Goal: Task Accomplishment & Management: Use online tool/utility

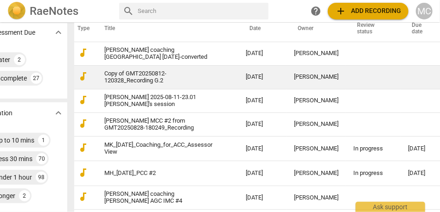
scroll to position [211, 27]
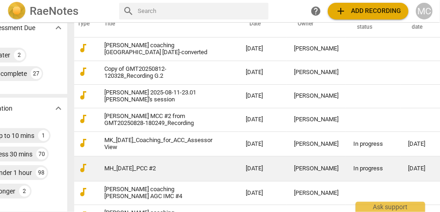
click at [139, 170] on link "MH_[DATE]_PCC #2" at bounding box center [158, 169] width 108 height 7
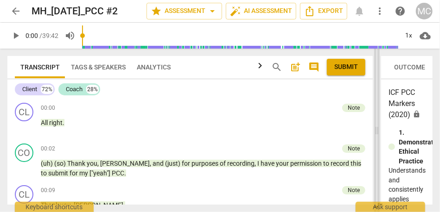
drag, startPoint x: 219, startPoint y: 122, endPoint x: 349, endPoint y: 108, distance: 130.3
click at [374, 109] on span at bounding box center [377, 131] width 6 height 164
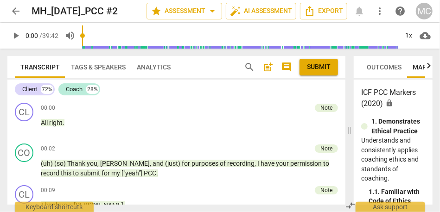
click at [288, 69] on span "comment" at bounding box center [286, 67] width 11 height 11
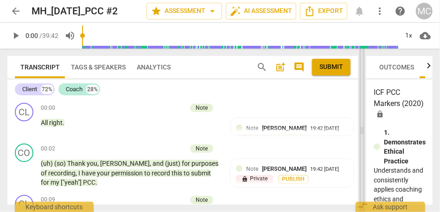
drag, startPoint x: 202, startPoint y: 136, endPoint x: 361, endPoint y: 155, distance: 159.8
click at [361, 155] on span at bounding box center [363, 131] width 6 height 164
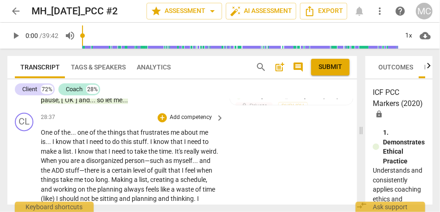
scroll to position [6075, 0]
click at [47, 136] on span "One" at bounding box center [47, 131] width 13 height 7
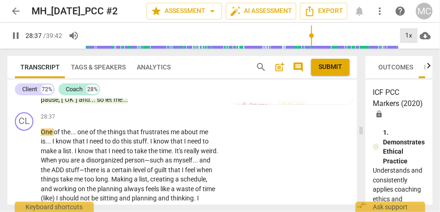
click at [407, 32] on div "1x" at bounding box center [409, 35] width 18 height 15
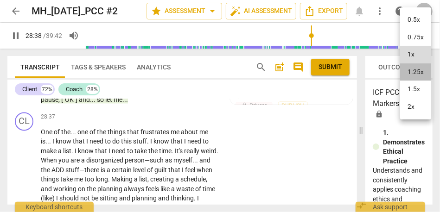
click at [416, 66] on li "1.25x" at bounding box center [415, 73] width 31 height 18
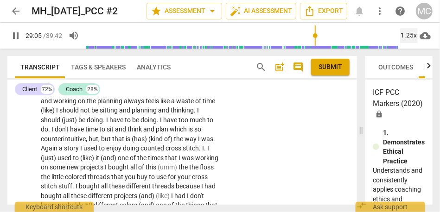
scroll to position [6164, 0]
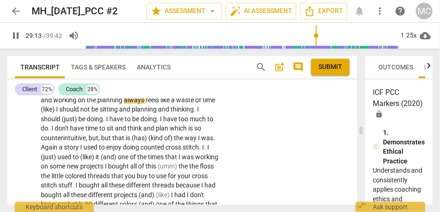
click at [146, 104] on span "always" at bounding box center [135, 99] width 22 height 7
type input "1754"
click at [59, 113] on span "I" at bounding box center [57, 109] width 3 height 7
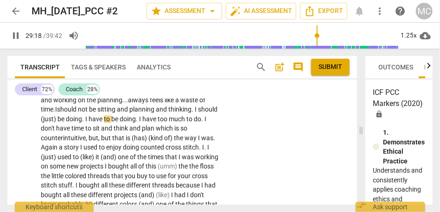
click at [78, 113] on span "should" at bounding box center [67, 109] width 21 height 7
drag, startPoint x: 192, startPoint y: 135, endPoint x: 178, endPoint y: 136, distance: 13.9
click at [178, 136] on p "One of the . . . one of the things that frustrates me about me is . . . I know …" at bounding box center [130, 215] width 179 height 352
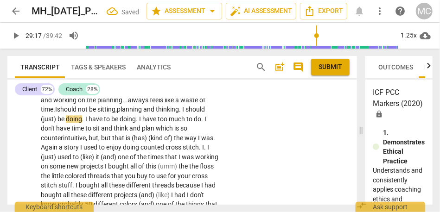
click at [143, 113] on span "planning" at bounding box center [130, 109] width 26 height 7
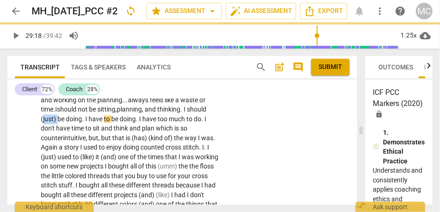
drag, startPoint x: 122, startPoint y: 146, endPoint x: 105, endPoint y: 146, distance: 16.2
click at [105, 146] on p "One of the . . . one of the things that frustrates me about me is . . . I know …" at bounding box center [130, 215] width 179 height 352
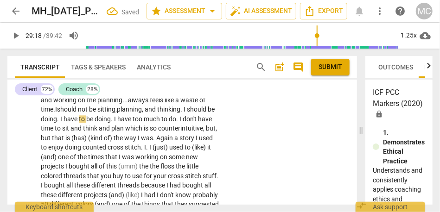
click at [187, 113] on span "should" at bounding box center [197, 109] width 21 height 7
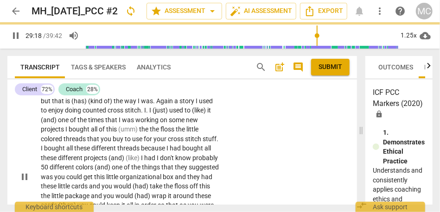
scroll to position [6201, 0]
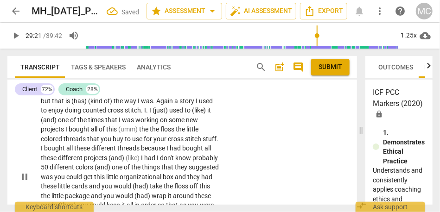
click at [99, 95] on span "think" at bounding box center [91, 91] width 16 height 7
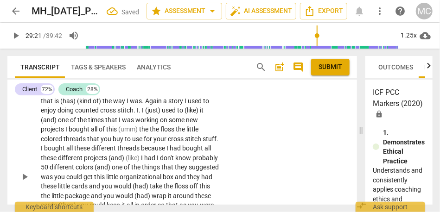
click at [99, 95] on span "and" at bounding box center [92, 91] width 13 height 7
click at [113, 95] on span "plan" at bounding box center [106, 91] width 14 height 7
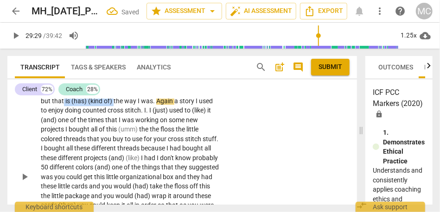
drag, startPoint x: 182, startPoint y: 129, endPoint x: 131, endPoint y: 131, distance: 50.6
click at [131, 131] on p "One of the . . . one of the things that frustrates me about me is . . . I know …" at bounding box center [130, 177] width 179 height 352
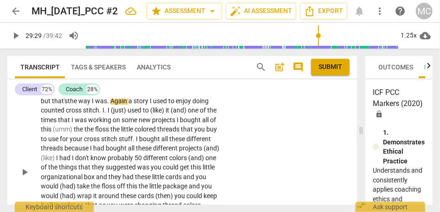
click at [52, 105] on span "but" at bounding box center [46, 100] width 11 height 7
click at [72, 105] on span "that's" at bounding box center [64, 100] width 16 height 7
click at [133, 105] on span "Again" at bounding box center [124, 100] width 18 height 7
click at [133, 105] on span "again" at bounding box center [125, 100] width 16 height 7
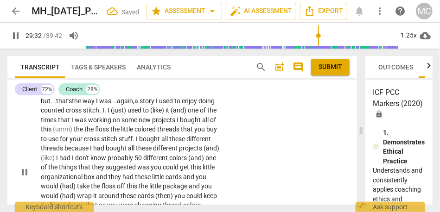
click at [156, 105] on span "story" at bounding box center [148, 100] width 16 height 7
click at [143, 114] on span "used" at bounding box center [135, 110] width 15 height 7
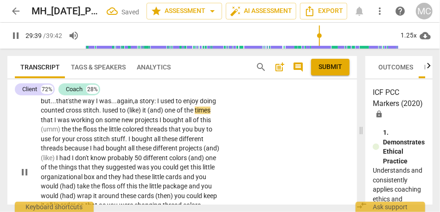
click at [120, 114] on span "used" at bounding box center [111, 110] width 15 height 7
click at [142, 114] on span "(like)" at bounding box center [134, 110] width 15 height 7
click at [145, 114] on span "it" at bounding box center [142, 110] width 5 height 7
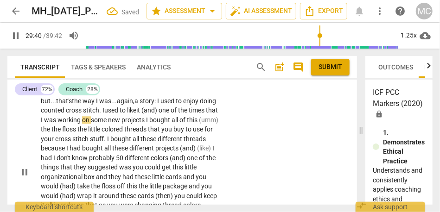
click at [136, 114] on span "like" at bounding box center [131, 110] width 9 height 7
click at [214, 141] on p "One of the . . . one of the things that frustrates me about me is . . . I know …" at bounding box center [130, 172] width 179 height 342
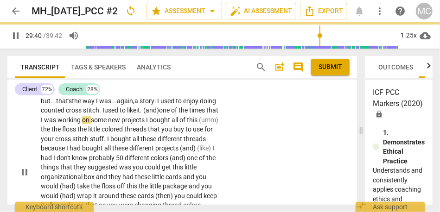
drag, startPoint x: 58, startPoint y: 147, endPoint x: 31, endPoint y: 147, distance: 27.4
click at [31, 147] on div "CL play_arrow pause 28:37 + Add competency keyboard_arrow_right One of the . . …" at bounding box center [182, 164] width 350 height 365
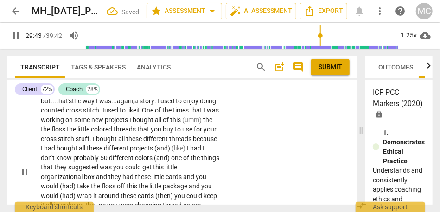
click at [142, 114] on span "One" at bounding box center [148, 110] width 13 height 7
click at [173, 114] on span "times" at bounding box center [181, 110] width 17 height 7
click at [105, 124] on span "projects" at bounding box center [117, 119] width 25 height 7
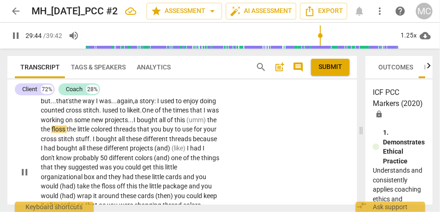
click at [134, 124] on span "I" at bounding box center [135, 119] width 3 height 7
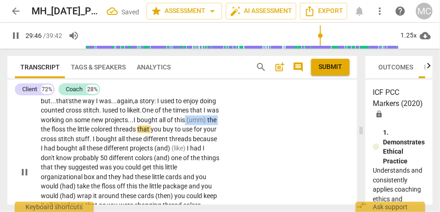
drag, startPoint x: 156, startPoint y: 158, endPoint x: 122, endPoint y: 159, distance: 33.9
click at [122, 159] on p "One of the . . . one of the things that frustrates me about me is . . . I know …" at bounding box center [130, 172] width 179 height 342
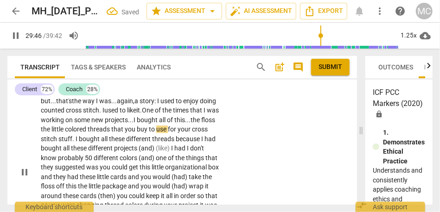
click at [191, 124] on span "the" at bounding box center [196, 119] width 11 height 7
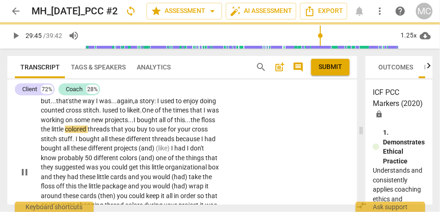
click at [201, 124] on span "floss" at bounding box center [208, 119] width 14 height 7
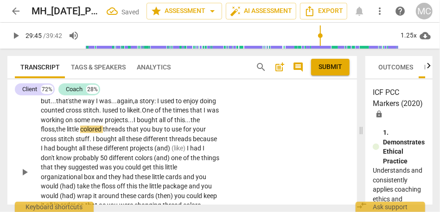
click at [80, 133] on span "little" at bounding box center [73, 129] width 13 height 7
click at [103, 133] on span "colored" at bounding box center [91, 129] width 23 height 7
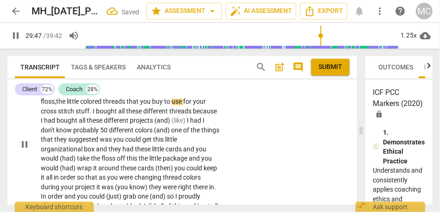
scroll to position [6232, 0]
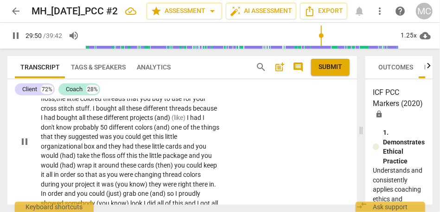
click at [193, 112] on span "because" at bounding box center [205, 108] width 24 height 7
click at [44, 122] on span "I" at bounding box center [42, 117] width 3 height 7
drag, startPoint x: 142, startPoint y: 155, endPoint x: 107, endPoint y: 155, distance: 34.8
click at [107, 155] on p "One of the . . . one of the things that frustrates me about me is . . . I know …" at bounding box center [130, 142] width 179 height 342
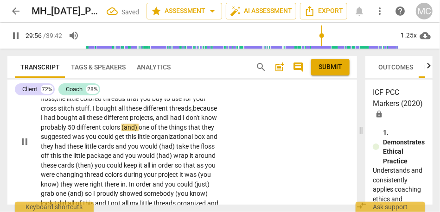
click at [139, 159] on p "One of the . . . one of the things that frustrates me about me is . . . I know …" at bounding box center [130, 142] width 179 height 342
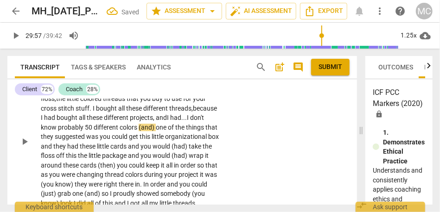
click at [58, 131] on span "know" at bounding box center [49, 127] width 17 height 7
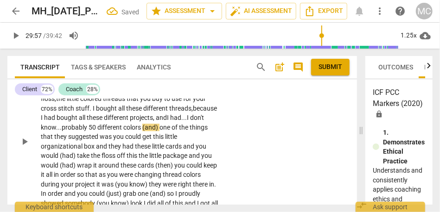
click at [155, 160] on p "One of the . . . one of the things that frustrates me about me is . . . I know …" at bounding box center [130, 142] width 179 height 342
click at [190, 122] on span "don't" at bounding box center [197, 117] width 14 height 7
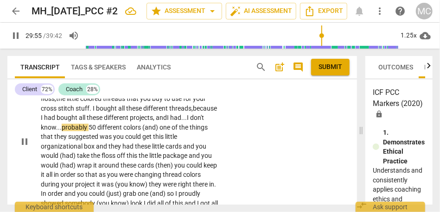
click at [160, 131] on span "one" at bounding box center [166, 127] width 12 height 7
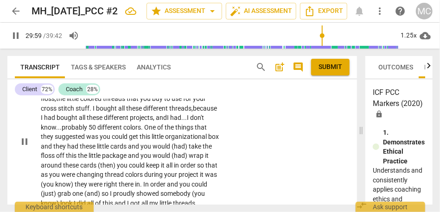
click at [157, 131] on span "of" at bounding box center [160, 127] width 7 height 7
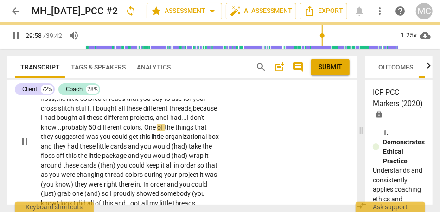
scroll to position [6253, 0]
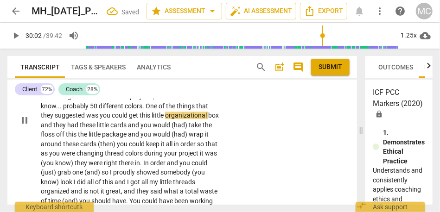
click at [196, 110] on span "that" at bounding box center [202, 106] width 12 height 7
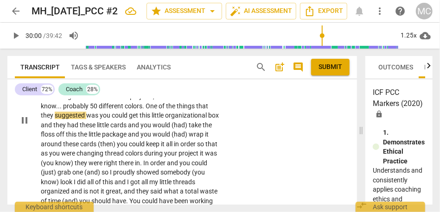
click at [166, 110] on span "the" at bounding box center [171, 106] width 11 height 7
click at [183, 140] on p "One of the . . . one of the things that frustrates me about me is . . . I know …" at bounding box center [130, 120] width 179 height 342
type input "1802"
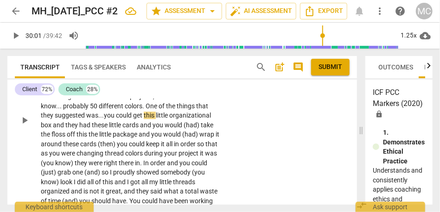
click at [116, 119] on span "you" at bounding box center [110, 115] width 12 height 7
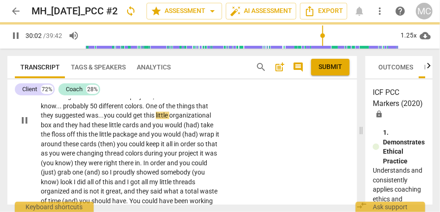
scroll to position [6271, 0]
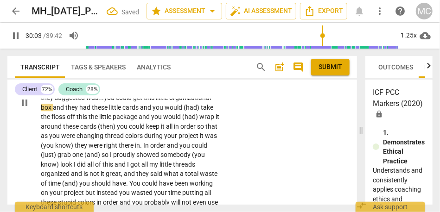
click at [79, 111] on span "they" at bounding box center [72, 107] width 14 height 7
click at [81, 111] on span "had" at bounding box center [75, 107] width 13 height 7
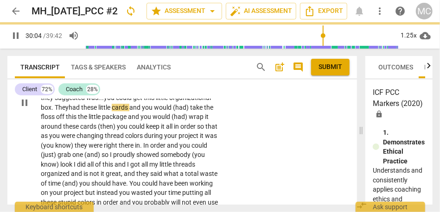
click at [142, 111] on span "you" at bounding box center [148, 107] width 12 height 7
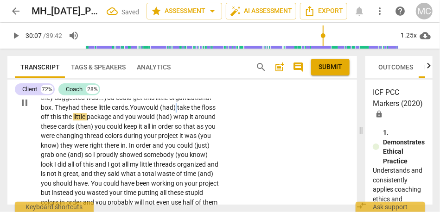
click at [160, 111] on span "(had)" at bounding box center [168, 107] width 17 height 7
click at [160, 111] on span "take" at bounding box center [167, 107] width 14 height 7
click at [64, 121] on span "the" at bounding box center [58, 116] width 11 height 7
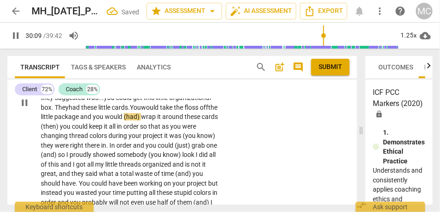
click at [105, 121] on span "you" at bounding box center [99, 116] width 12 height 7
click at [128, 121] on span "wrap" at bounding box center [136, 116] width 16 height 7
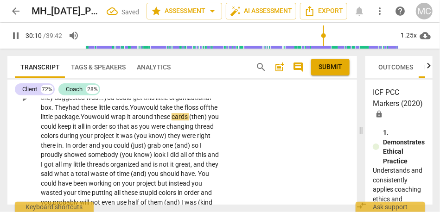
click at [111, 121] on span "wrap" at bounding box center [119, 116] width 16 height 7
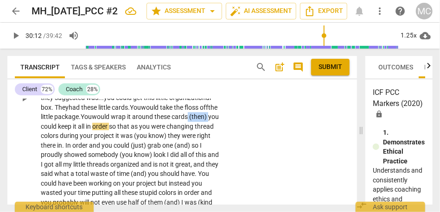
drag, startPoint x: 157, startPoint y: 154, endPoint x: 136, endPoint y: 155, distance: 21.3
click at [136, 155] on p "One of the . . . one of the things that frustrates me about me is . . . I know …" at bounding box center [130, 98] width 179 height 333
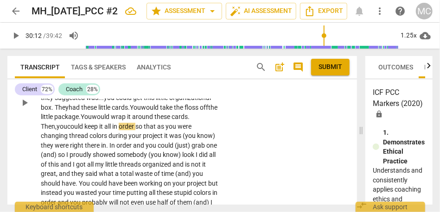
click at [154, 121] on span "these" at bounding box center [162, 116] width 17 height 7
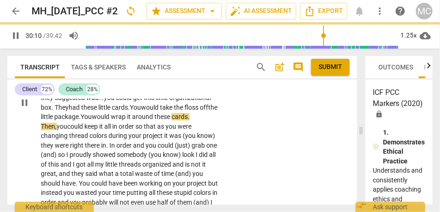
scroll to position [6297, 0]
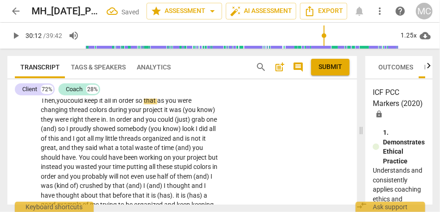
click at [146, 104] on span "cards. Then," at bounding box center [115, 95] width 149 height 17
click at [154, 104] on span "cards. Then," at bounding box center [115, 95] width 149 height 17
click at [55, 104] on span "Then" at bounding box center [48, 100] width 14 height 7
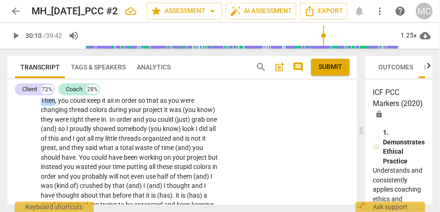
click at [55, 104] on span "Then" at bounding box center [48, 100] width 14 height 7
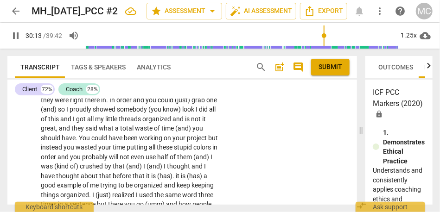
scroll to position [6276, 0]
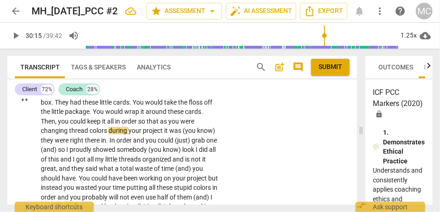
click at [122, 125] on span "order" at bounding box center [130, 121] width 17 height 7
click at [138, 125] on span "so" at bounding box center [142, 121] width 8 height 7
type input "1813"
click at [160, 125] on span "as" at bounding box center [164, 121] width 8 height 7
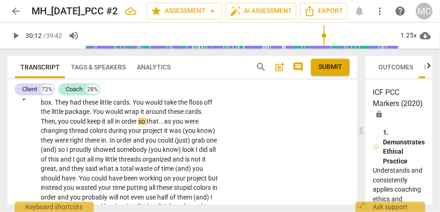
click at [173, 125] on span "you" at bounding box center [179, 121] width 12 height 7
click at [128, 135] on span "during" at bounding box center [119, 130] width 20 height 7
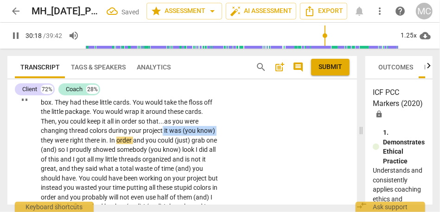
drag, startPoint x: 128, startPoint y: 169, endPoint x: 75, endPoint y: 168, distance: 53.8
click at [75, 168] on p "One of the . . . one of the things that frustrates me about me is . . . I know …" at bounding box center [130, 98] width 179 height 342
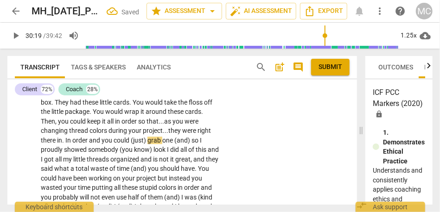
click at [168, 135] on span "they" at bounding box center [175, 130] width 14 height 7
click at [170, 135] on span "they" at bounding box center [177, 130] width 14 height 7
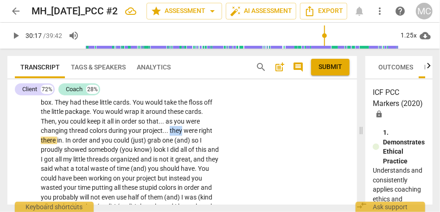
click at [170, 135] on span "they" at bounding box center [177, 130] width 14 height 7
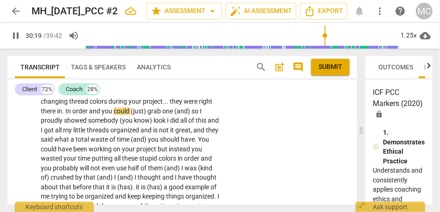
click at [72, 115] on span "In" at bounding box center [68, 111] width 7 height 7
type input "1820"
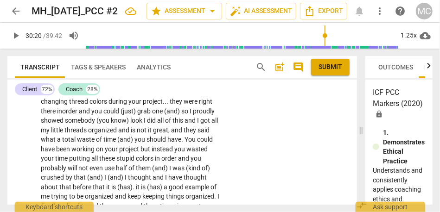
click at [199, 105] on span "right" at bounding box center [205, 101] width 13 height 7
click at [143, 105] on span "project" at bounding box center [153, 101] width 20 height 7
click at [103, 115] on span "you" at bounding box center [97, 111] width 12 height 7
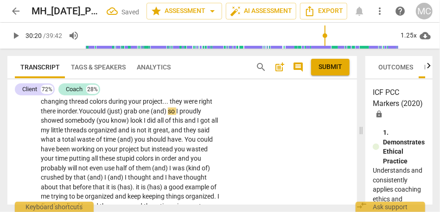
click at [62, 115] on span "in" at bounding box center [59, 111] width 5 height 7
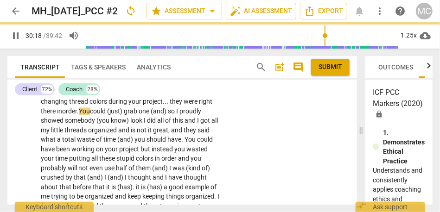
scroll to position [6313, 0]
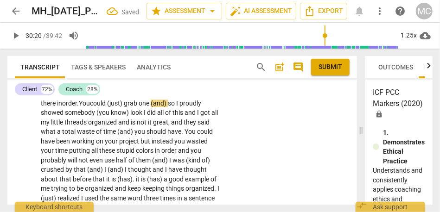
drag, startPoint x: 197, startPoint y: 128, endPoint x: 232, endPoint y: 128, distance: 34.8
click at [232, 128] on div "CL play_arrow pause 28:37 + Add competency keyboard_arrow_right One of the . . …" at bounding box center [182, 49] width 350 height 356
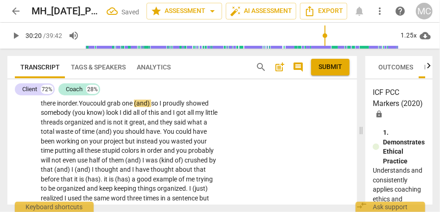
click at [199, 97] on span "right" at bounding box center [205, 93] width 13 height 7
click at [151, 107] on span "so" at bounding box center [155, 103] width 8 height 7
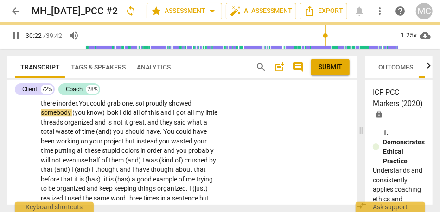
click at [120, 116] on span "look" at bounding box center [112, 112] width 13 height 7
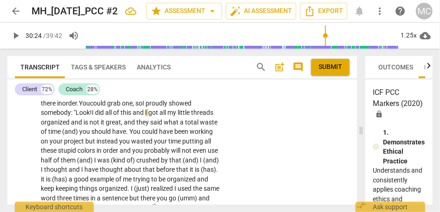
click at [92, 116] on span "Look!" at bounding box center [84, 112] width 16 height 7
click at [133, 116] on span "and" at bounding box center [139, 112] width 13 height 7
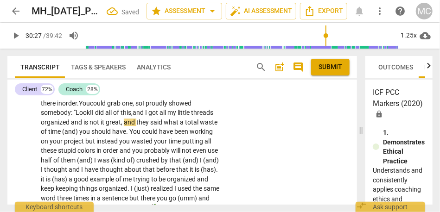
click at [83, 126] on span "and" at bounding box center [77, 122] width 13 height 7
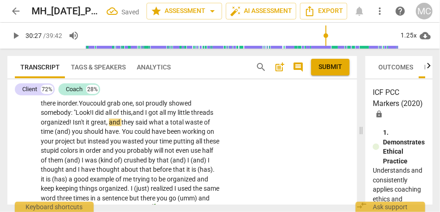
click at [84, 126] on span "organized! Isn't" at bounding box center [63, 122] width 44 height 7
click at [122, 126] on span "and" at bounding box center [115, 122] width 13 height 7
click at [128, 126] on span "said" at bounding box center [134, 122] width 13 height 7
click at [55, 135] on span "time" at bounding box center [48, 131] width 14 height 7
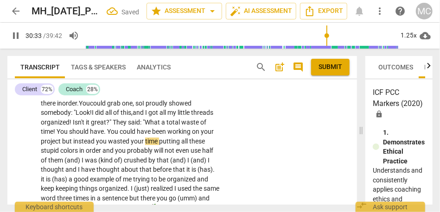
click at [90, 135] on span "should" at bounding box center [79, 131] width 21 height 7
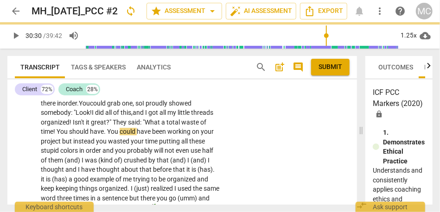
click at [107, 135] on span "." at bounding box center [105, 131] width 3 height 7
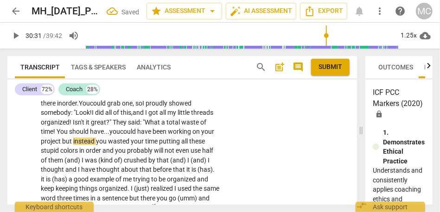
click at [73, 145] on span "but" at bounding box center [67, 141] width 11 height 7
click at [108, 145] on span "you" at bounding box center [102, 141] width 12 height 7
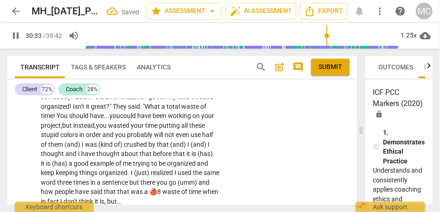
scroll to position [6336, 0]
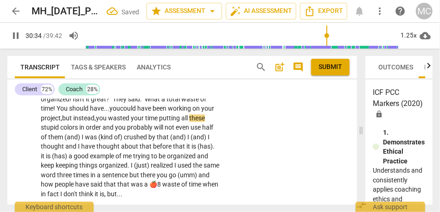
click at [145, 122] on span "time" at bounding box center [152, 118] width 14 height 7
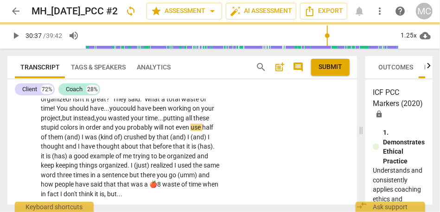
click at [103, 131] on span "order" at bounding box center [94, 127] width 17 height 7
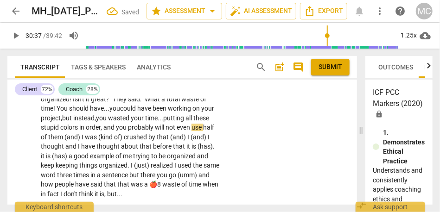
click at [86, 131] on span "in" at bounding box center [82, 127] width 6 height 7
click at [128, 131] on span "probably" at bounding box center [141, 127] width 27 height 7
click at [85, 141] on span "I" at bounding box center [83, 137] width 3 height 7
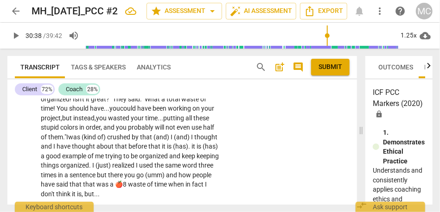
click at [107, 141] on span "crushed" at bounding box center [119, 137] width 25 height 7
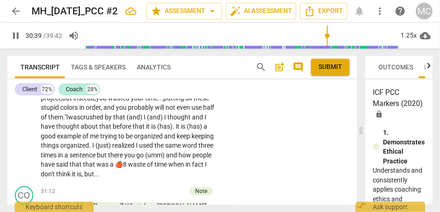
scroll to position [6356, 0]
drag, startPoint x: 142, startPoint y: 153, endPoint x: 132, endPoint y: 153, distance: 10.2
click at [132, 153] on p "One of the . . . one of the things that frustrates me about me is . . . I know …" at bounding box center [130, 12] width 179 height 333
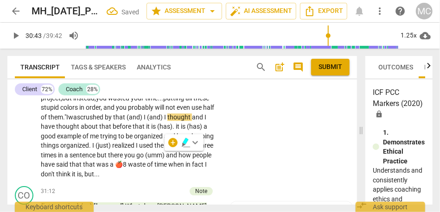
click at [164, 121] on span "I" at bounding box center [165, 117] width 3 height 7
drag, startPoint x: 140, startPoint y: 154, endPoint x: 98, endPoint y: 155, distance: 42.3
click at [98, 155] on p "One of the . . . one of the things that frustrates me about me is . . . I know …" at bounding box center [130, 12] width 179 height 333
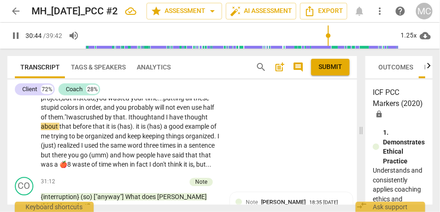
click at [130, 121] on span "thought" at bounding box center [141, 117] width 23 height 7
click at [80, 121] on span "crushed" at bounding box center [92, 117] width 25 height 7
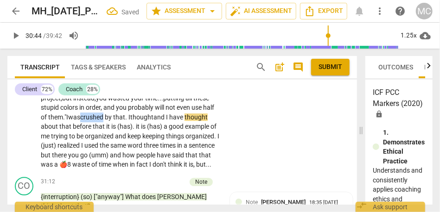
click at [80, 121] on span "crushed" at bounding box center [92, 117] width 25 height 7
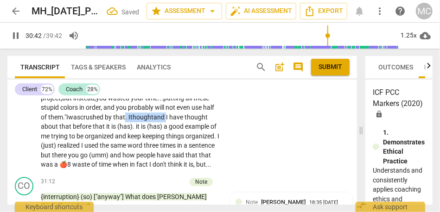
drag, startPoint x: 142, startPoint y: 155, endPoint x: 99, endPoint y: 155, distance: 42.7
click at [99, 155] on p "One of the . . . one of the things that frustrates me about me is . . . I know …" at bounding box center [130, 7] width 179 height 323
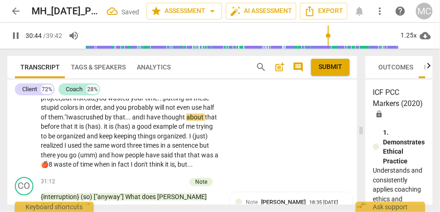
scroll to position [6367, 0]
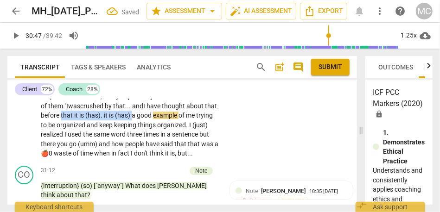
drag, startPoint x: 112, startPoint y: 152, endPoint x: 35, endPoint y: 149, distance: 77.5
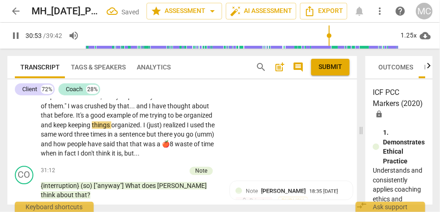
click at [163, 129] on span "realized" at bounding box center [175, 125] width 24 height 7
type input "1854"
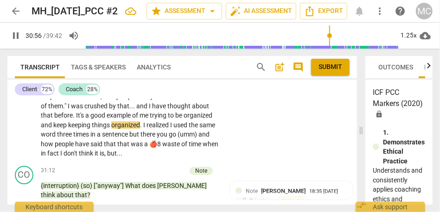
click at [111, 129] on span "organized" at bounding box center [125, 125] width 29 height 7
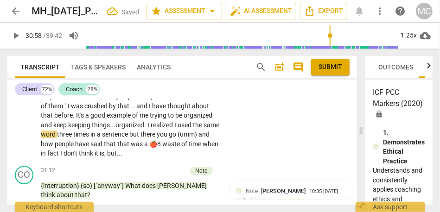
click at [151, 129] on span "realized" at bounding box center [163, 125] width 24 height 7
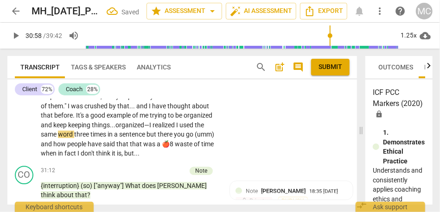
click at [153, 129] on span "realized" at bounding box center [165, 125] width 24 height 7
click at [147, 138] on span "but" at bounding box center [152, 134] width 11 height 7
drag, startPoint x: 185, startPoint y: 173, endPoint x: 150, endPoint y: 172, distance: 34.3
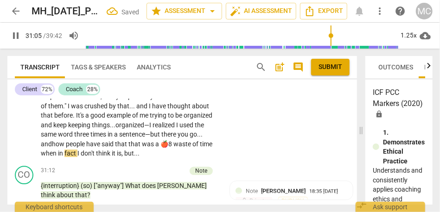
click at [66, 148] on span "how" at bounding box center [59, 144] width 14 height 7
click at [173, 148] on span "waste" at bounding box center [182, 144] width 19 height 7
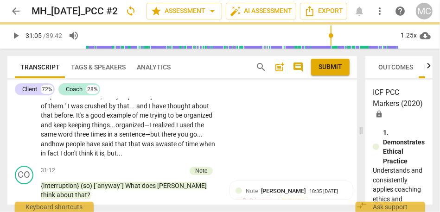
click at [159, 148] on span "waste" at bounding box center [168, 144] width 19 height 7
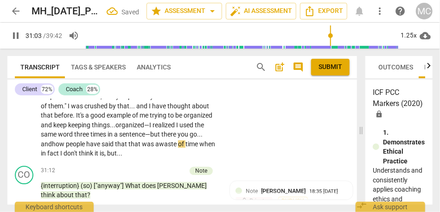
click at [199, 148] on span "when" at bounding box center [207, 144] width 16 height 7
click at [64, 157] on span "I" at bounding box center [61, 153] width 3 height 7
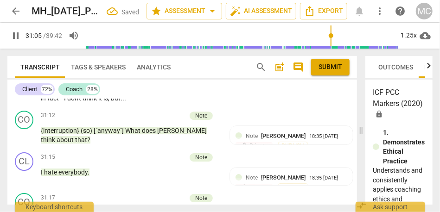
scroll to position [6437, 0]
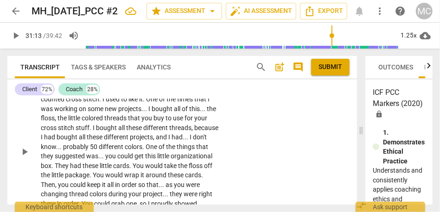
click at [99, 103] on span "stitch" at bounding box center [91, 99] width 16 height 7
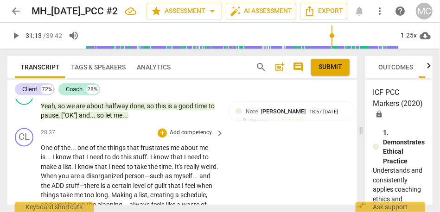
scroll to position [6058, 0]
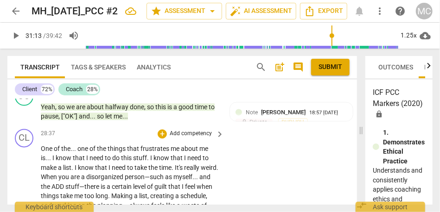
click at [186, 138] on p "Add competency" at bounding box center [191, 134] width 44 height 8
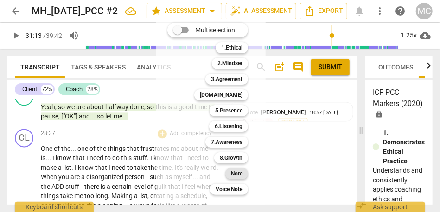
click at [240, 176] on b "Note" at bounding box center [237, 173] width 12 height 11
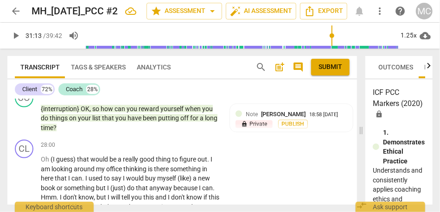
scroll to position [5895, 0]
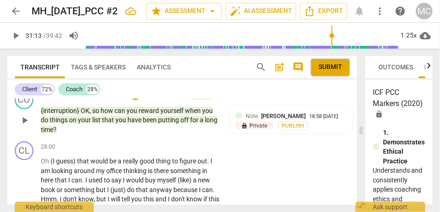
click at [51, 134] on span "time" at bounding box center [47, 129] width 13 height 7
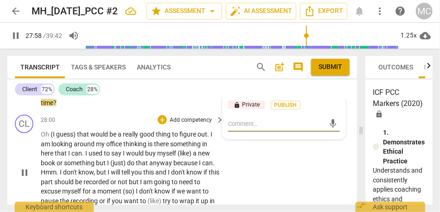
scroll to position [5922, 0]
click at [48, 107] on span "time" at bounding box center [47, 102] width 13 height 7
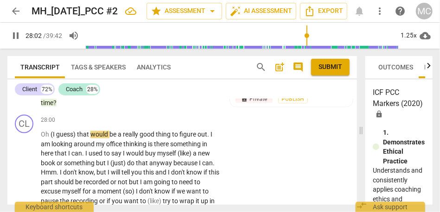
click at [48, 107] on span "time" at bounding box center [47, 102] width 13 height 7
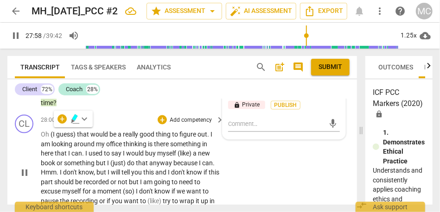
click at [86, 178] on p "Oh (I guess) that would be a really good thing to figure out . I am looking aro…" at bounding box center [130, 173] width 179 height 86
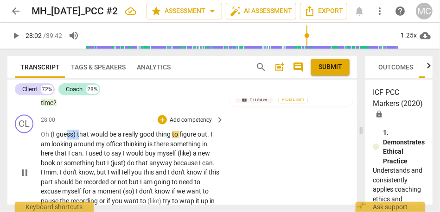
type input "1683"
drag, startPoint x: 79, startPoint y: 164, endPoint x: 49, endPoint y: 163, distance: 30.2
click at [49, 163] on p "Oh (I guess) that would be a really good thing to figure out . I am looking aro…" at bounding box center [130, 173] width 179 height 86
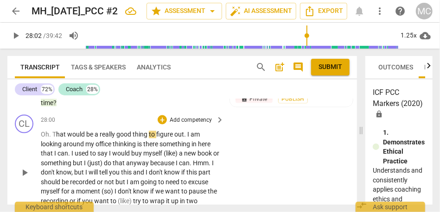
click at [55, 139] on span "Oh. T" at bounding box center [48, 134] width 15 height 7
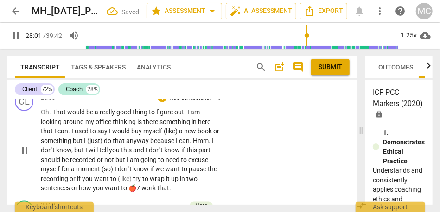
scroll to position [5947, 0]
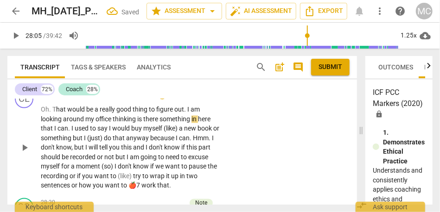
click at [136, 123] on span "thinking" at bounding box center [125, 119] width 25 height 7
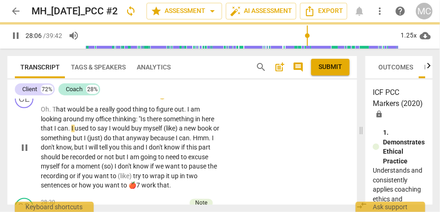
click at [155, 123] on span "there" at bounding box center [155, 119] width 16 height 7
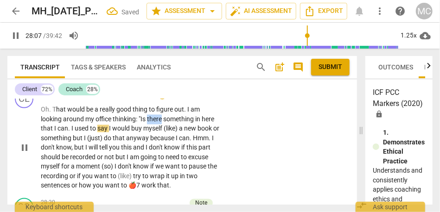
click at [155, 123] on span "there" at bounding box center [155, 119] width 16 height 7
click at [71, 133] on span "I" at bounding box center [72, 128] width 3 height 7
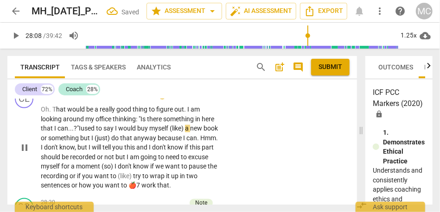
click at [118, 133] on span "I" at bounding box center [116, 128] width 3 height 7
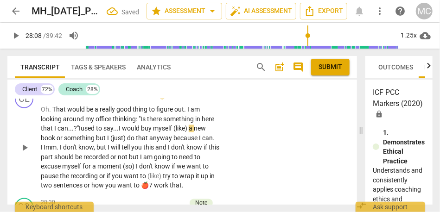
click at [189, 133] on span "(like)" at bounding box center [180, 128] width 15 height 7
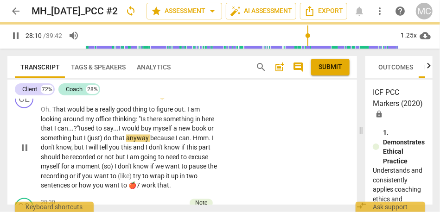
click at [73, 142] on span "something" at bounding box center [57, 138] width 32 height 7
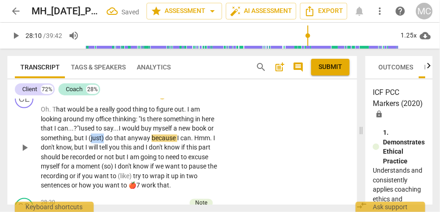
drag, startPoint x: 112, startPoint y: 169, endPoint x: 98, endPoint y: 169, distance: 13.9
click at [98, 142] on span "(just)" at bounding box center [97, 138] width 17 height 7
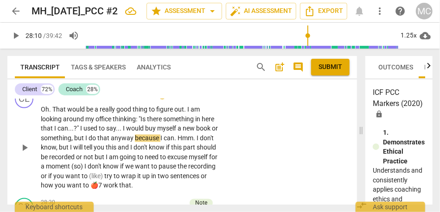
click at [106, 133] on span "say" at bounding box center [111, 128] width 10 height 7
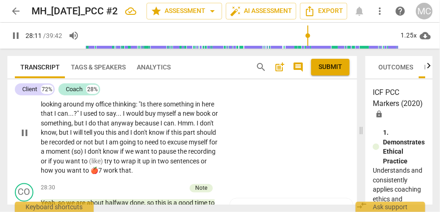
scroll to position [5967, 0]
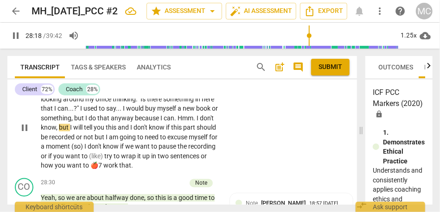
click at [152, 103] on span "there" at bounding box center [155, 99] width 16 height 7
click at [169, 113] on span "myself" at bounding box center [167, 108] width 20 height 7
click at [178, 122] on span "." at bounding box center [175, 118] width 3 height 7
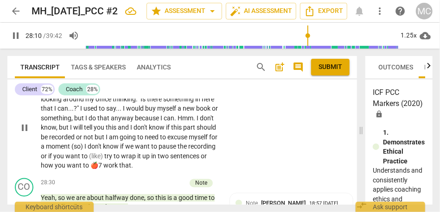
type input "1691"
click at [201, 122] on span "I" at bounding box center [199, 118] width 3 height 7
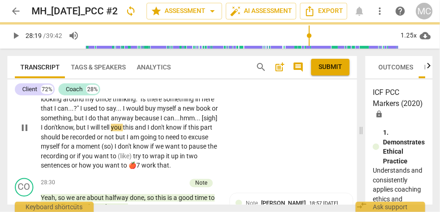
click at [87, 132] on span "but" at bounding box center [81, 127] width 11 height 7
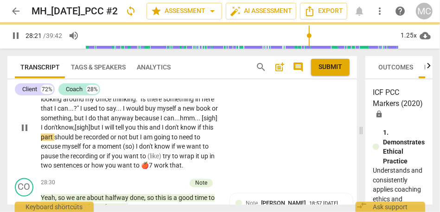
click at [149, 132] on span "this" at bounding box center [143, 127] width 12 height 7
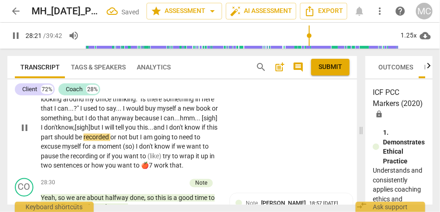
click at [166, 132] on span "and" at bounding box center [160, 127] width 13 height 7
click at [129, 141] on span "not" at bounding box center [123, 137] width 11 height 7
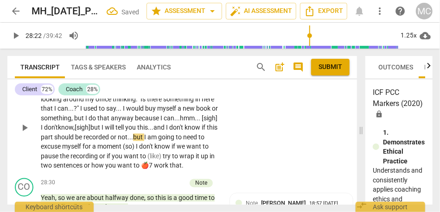
click at [133, 141] on span "not..." at bounding box center [125, 137] width 15 height 7
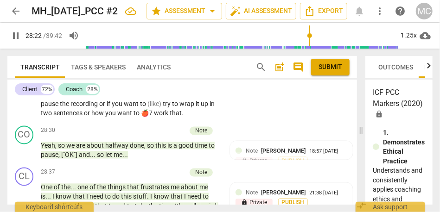
scroll to position [6020, 0]
click at [148, 89] on span "I" at bounding box center [145, 84] width 3 height 7
click at [139, 98] on span "I" at bounding box center [137, 93] width 3 height 7
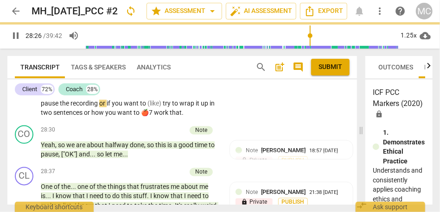
click at [99, 108] on span "recording" at bounding box center [85, 103] width 29 height 7
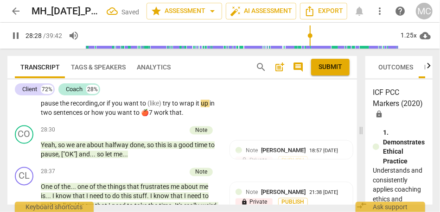
click at [112, 108] on span "if" at bounding box center [109, 103] width 5 height 7
click at [107, 108] on span "or" at bounding box center [102, 103] width 7 height 7
click at [124, 108] on span "you" at bounding box center [118, 103] width 12 height 7
click at [172, 108] on span "try" at bounding box center [167, 103] width 9 height 7
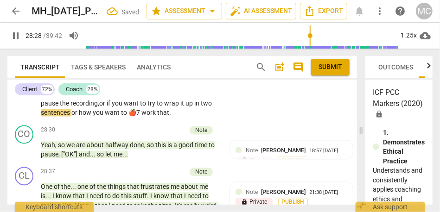
click at [79, 117] on span "or" at bounding box center [74, 112] width 7 height 7
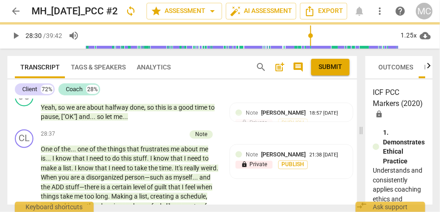
scroll to position [6057, 0]
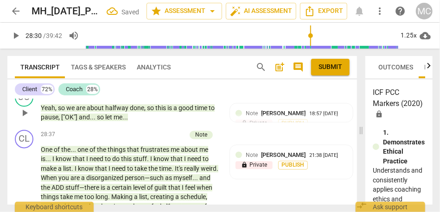
click at [105, 121] on span "let" at bounding box center [109, 117] width 8 height 7
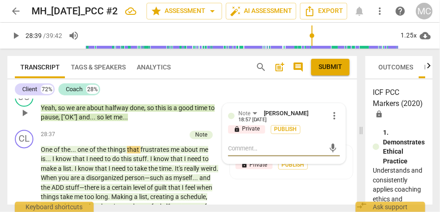
click at [135, 112] on span "done" at bounding box center [137, 107] width 14 height 7
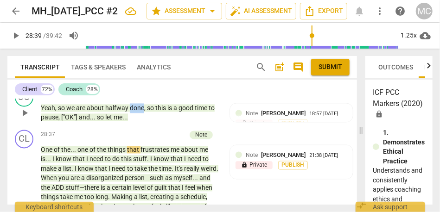
click at [135, 112] on span "done" at bounding box center [137, 107] width 14 height 7
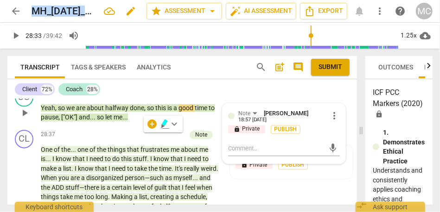
drag, startPoint x: 34, startPoint y: 11, endPoint x: 91, endPoint y: 14, distance: 57.1
click at [91, 14] on h2 "MH_6.19.2025_PCC #2" at bounding box center [64, 12] width 65 height 12
click at [135, 14] on span "edit" at bounding box center [130, 11] width 17 height 11
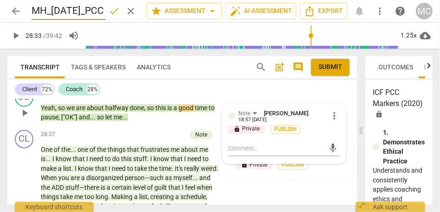
scroll to position [0, 28]
click at [80, 9] on input "MH_6.19.2025_PCC #2" at bounding box center [69, 11] width 74 height 18
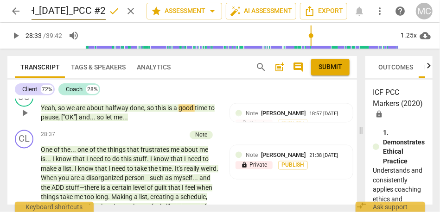
scroll to position [0, 0]
click at [128, 7] on span "clear" at bounding box center [130, 11] width 11 height 11
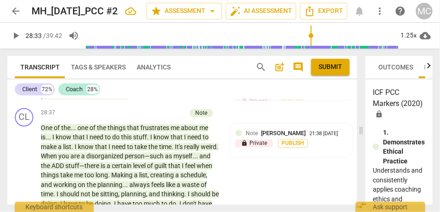
scroll to position [6081, 0]
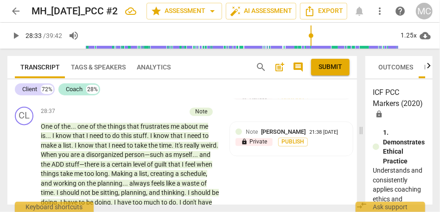
click at [87, 98] on span "and" at bounding box center [84, 93] width 11 height 7
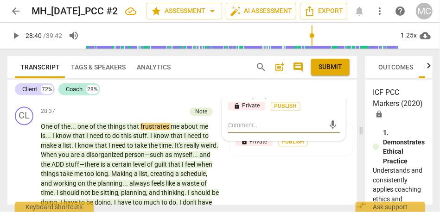
type input "1721"
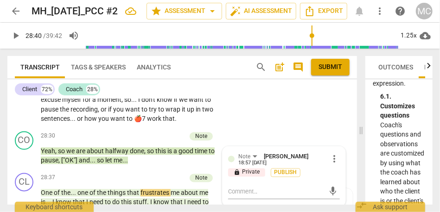
scroll to position [6031, 0]
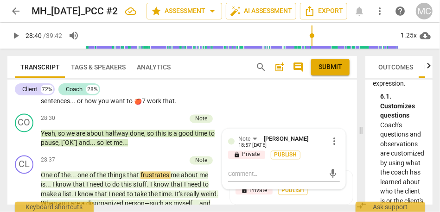
click at [83, 86] on span "myself" at bounding box center [72, 82] width 20 height 7
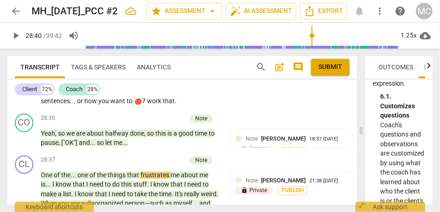
scroll to position [5958, 0]
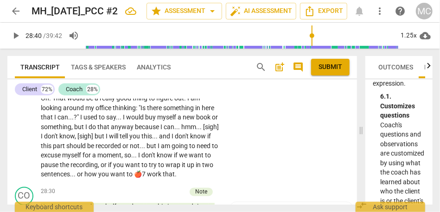
click at [12, 13] on span "arrow_back" at bounding box center [15, 11] width 11 height 11
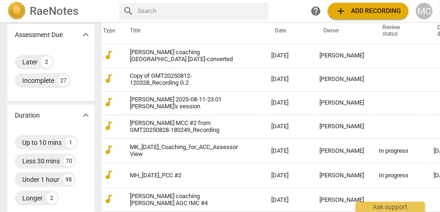
scroll to position [0, 35]
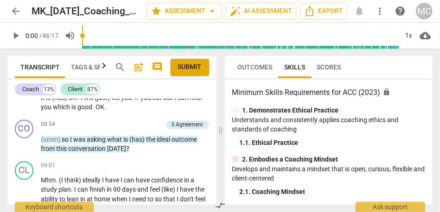
scroll to position [1998, 0]
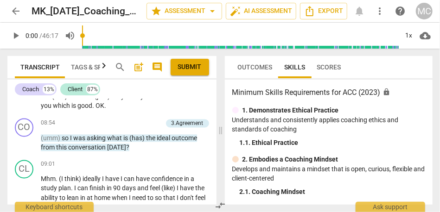
click at [249, 71] on span "Outcomes" at bounding box center [255, 67] width 35 height 7
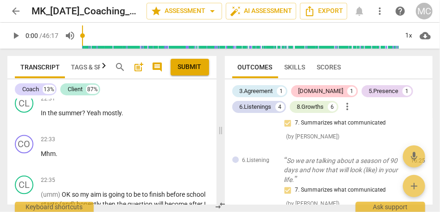
scroll to position [4753, 0]
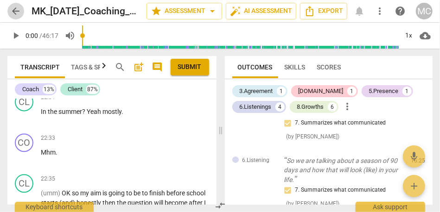
click at [17, 13] on span "arrow_back" at bounding box center [15, 11] width 11 height 11
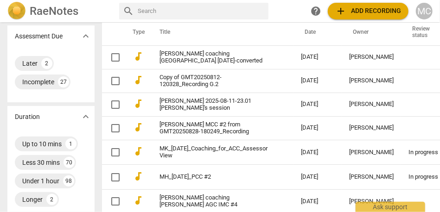
scroll to position [204, 0]
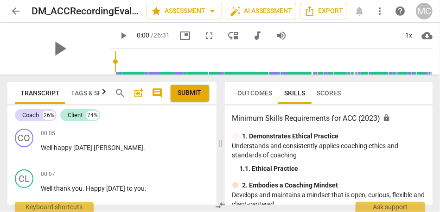
click at [252, 33] on span "audiotrack" at bounding box center [257, 35] width 11 height 11
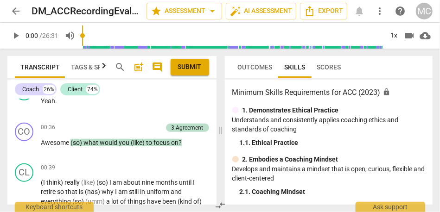
scroll to position [321, 0]
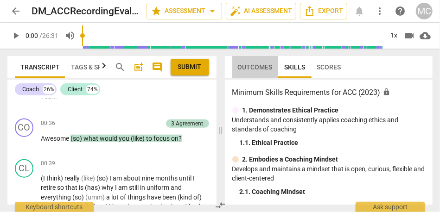
click at [252, 67] on span "Outcomes" at bounding box center [255, 67] width 35 height 7
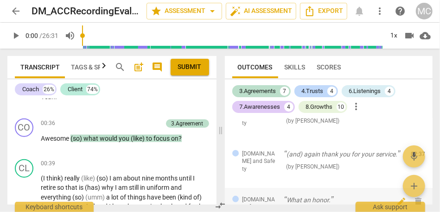
scroll to position [123, 0]
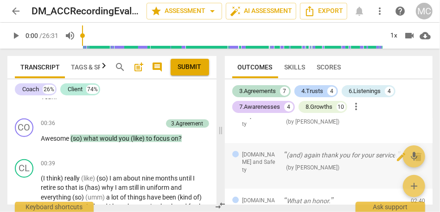
click at [264, 159] on span "4.Trust and Safety" at bounding box center [260, 162] width 34 height 23
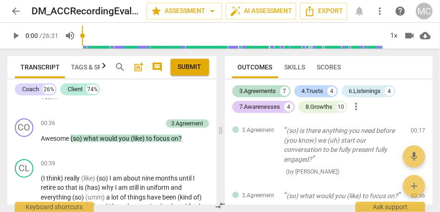
click at [294, 64] on span "Skills" at bounding box center [294, 67] width 21 height 7
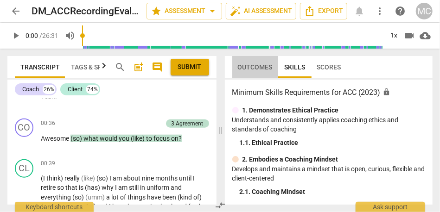
click at [253, 60] on button "Outcomes" at bounding box center [255, 67] width 46 height 22
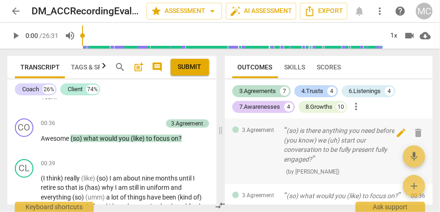
click at [419, 133] on span "delete" at bounding box center [418, 133] width 11 height 11
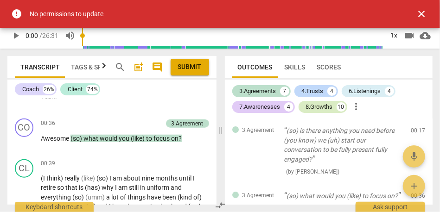
click at [322, 109] on div "8.Growths" at bounding box center [319, 107] width 27 height 9
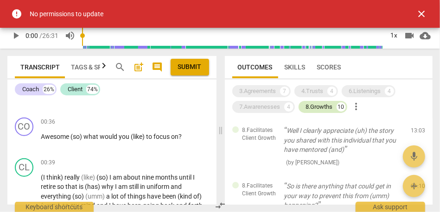
scroll to position [321, 0]
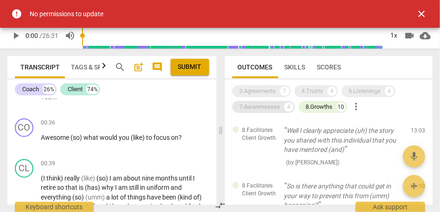
click at [276, 111] on div "7.Awarenesses" at bounding box center [260, 107] width 41 height 9
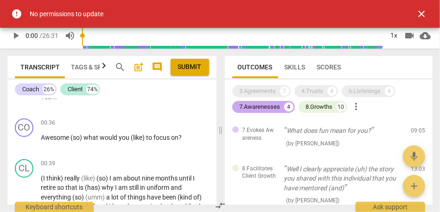
click at [283, 109] on div "7.Awarenesses 4" at bounding box center [263, 107] width 63 height 12
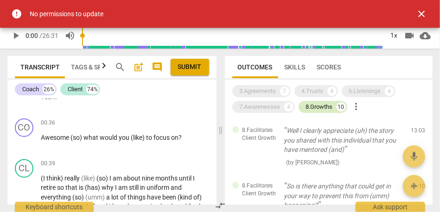
click at [326, 111] on div "8.Growths" at bounding box center [319, 107] width 27 height 9
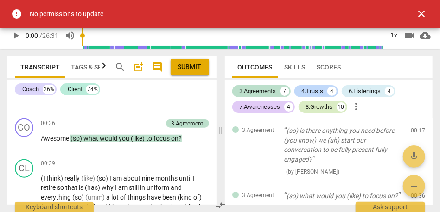
click at [326, 111] on div "8.Growths" at bounding box center [319, 107] width 27 height 9
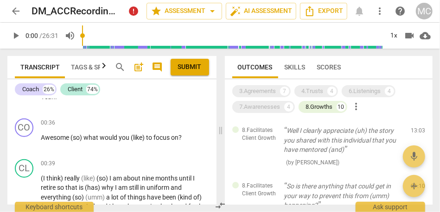
click at [353, 111] on span "more_vert" at bounding box center [356, 106] width 11 height 11
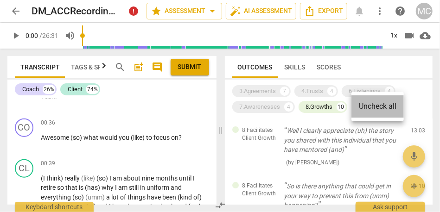
click at [374, 109] on li "Uncheck all" at bounding box center [378, 107] width 52 height 22
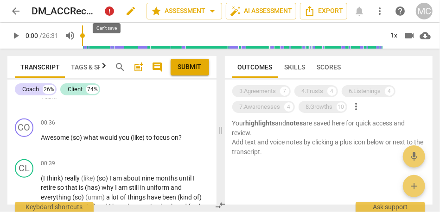
click at [109, 11] on span "error" at bounding box center [109, 11] width 11 height 11
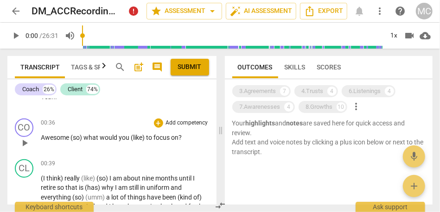
click at [127, 135] on span "you" at bounding box center [125, 137] width 12 height 7
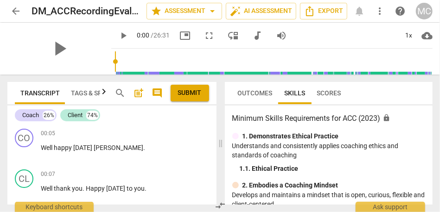
click at [262, 97] on span "Outcomes" at bounding box center [255, 93] width 46 height 13
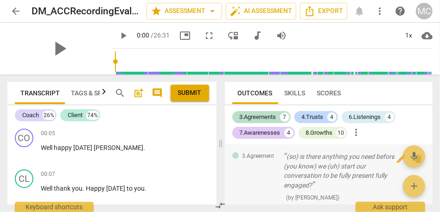
click at [299, 156] on p "(so) is there anything you need before (you know) we (uh) start our conversatio…" at bounding box center [344, 171] width 120 height 38
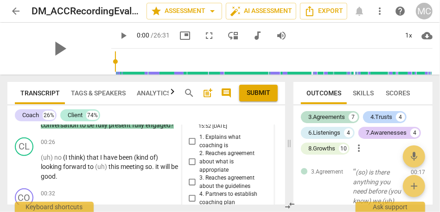
scroll to position [174, 0]
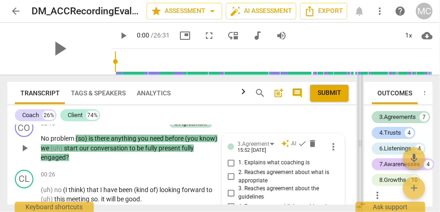
drag, startPoint x: 200, startPoint y: 143, endPoint x: 367, endPoint y: 141, distance: 166.6
click at [363, 141] on span at bounding box center [361, 144] width 6 height 138
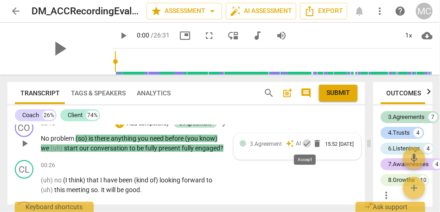
click at [305, 143] on span "check" at bounding box center [306, 143] width 9 height 9
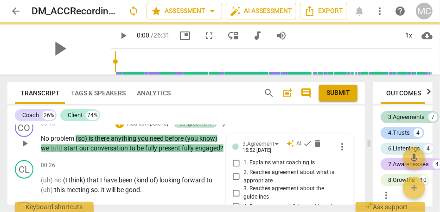
scroll to position [331, 0]
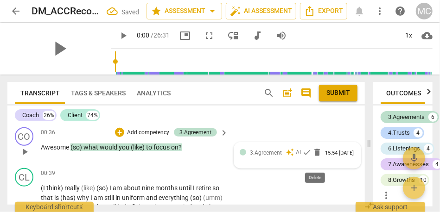
click at [315, 157] on span "delete" at bounding box center [317, 152] width 9 height 9
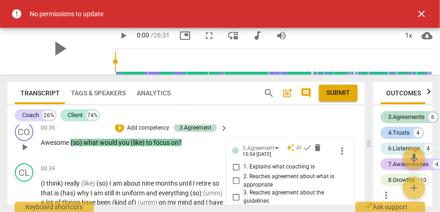
scroll to position [334, 0]
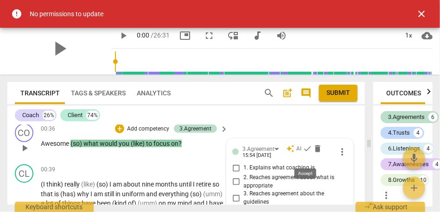
click at [306, 154] on span "check" at bounding box center [307, 148] width 9 height 9
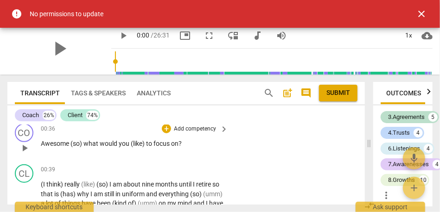
click at [162, 146] on div "00:36 + Add competency keyboard_arrow_right Awesome (so) what would you (like) …" at bounding box center [135, 140] width 188 height 33
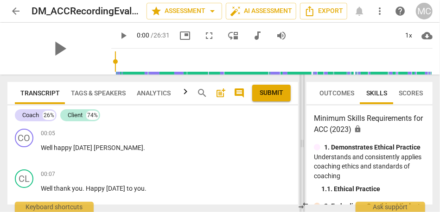
drag, startPoint x: 221, startPoint y: 161, endPoint x: 302, endPoint y: 160, distance: 80.7
click at [302, 160] on span at bounding box center [303, 144] width 6 height 138
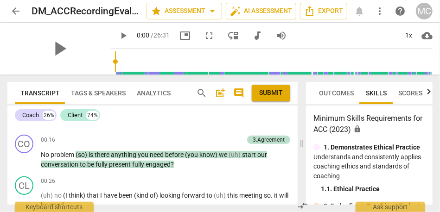
scroll to position [158, 0]
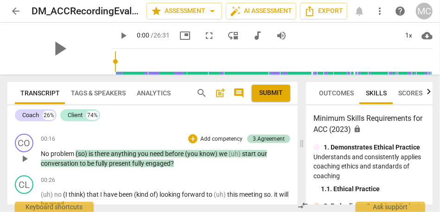
click at [210, 152] on span "know)" at bounding box center [208, 153] width 19 height 7
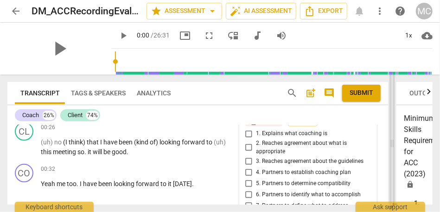
drag, startPoint x: 201, startPoint y: 146, endPoint x: 399, endPoint y: 148, distance: 197.6
click at [395, 148] on span at bounding box center [393, 144] width 6 height 138
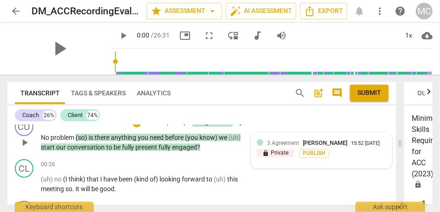
click at [285, 147] on span "3.Agreement" at bounding box center [283, 143] width 32 height 6
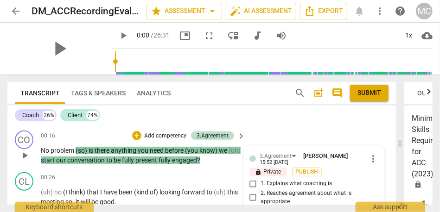
scroll to position [146, 0]
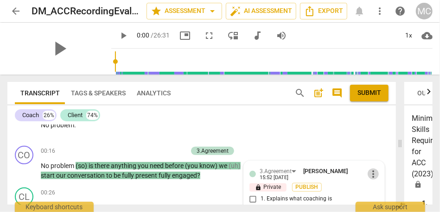
click at [369, 172] on span "more_vert" at bounding box center [373, 174] width 11 height 11
click at [378, 189] on li "Delete" at bounding box center [381, 192] width 32 height 18
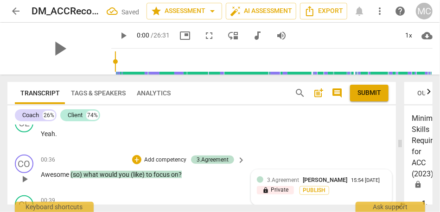
click at [351, 184] on div "15:54 [DATE]" at bounding box center [365, 181] width 29 height 6
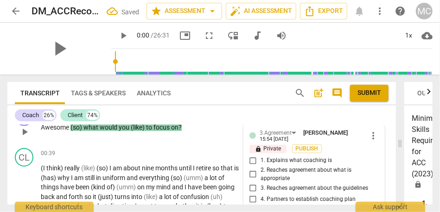
scroll to position [346, 0]
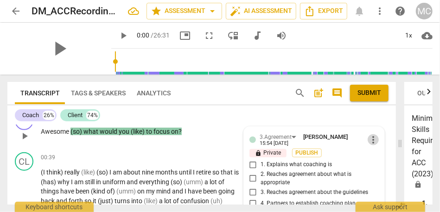
click at [373, 136] on span "more_vert" at bounding box center [373, 140] width 11 height 11
click at [378, 158] on li "Delete" at bounding box center [381, 157] width 32 height 18
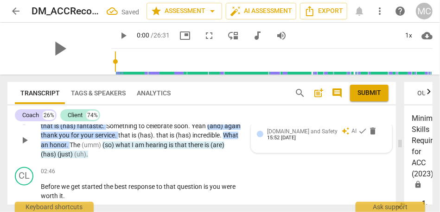
click at [282, 142] on div "15:52 [DATE]" at bounding box center [281, 139] width 29 height 6
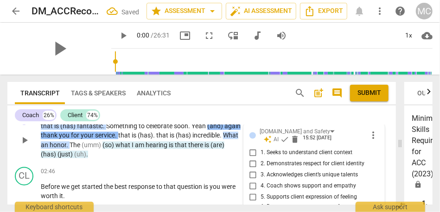
scroll to position [712, 0]
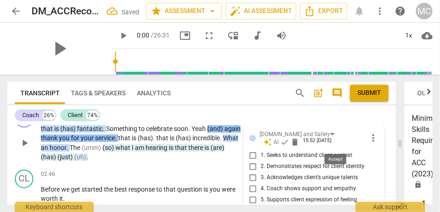
click at [289, 141] on span "check" at bounding box center [284, 142] width 9 height 9
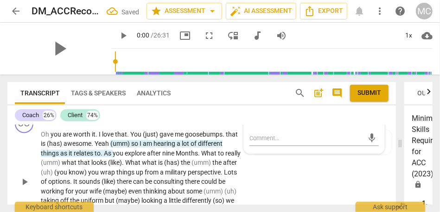
click at [197, 148] on span "of" at bounding box center [194, 143] width 7 height 7
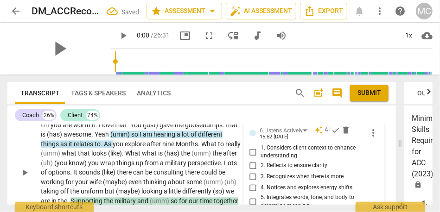
scroll to position [818, 0]
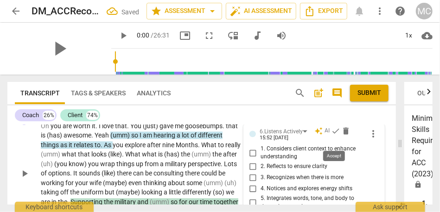
click at [334, 136] on span "check" at bounding box center [335, 131] width 9 height 9
click at [334, 155] on span "1. Considers client context to enhance understanding" at bounding box center [318, 153] width 115 height 16
click at [261, 155] on input "1. Considers client context to enhance understanding" at bounding box center [253, 153] width 15 height 11
click at [292, 160] on span "1. Considers client context to enhance understanding" at bounding box center [318, 153] width 115 height 16
click at [261, 159] on input "1. Considers client context to enhance understanding" at bounding box center [253, 153] width 15 height 11
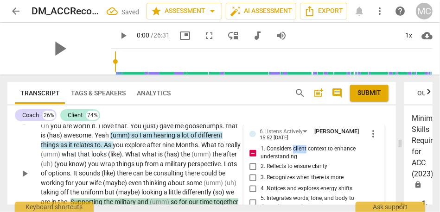
click at [292, 160] on span "1. Considers client context to enhance understanding" at bounding box center [318, 153] width 115 height 16
click at [261, 159] on input "1. Considers client context to enhance understanding" at bounding box center [253, 153] width 15 height 11
checkbox input "false"
click at [181, 158] on span "(has)" at bounding box center [172, 154] width 17 height 7
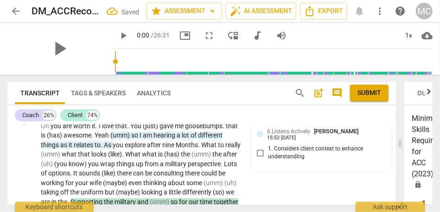
click at [186, 139] on span "lot" at bounding box center [186, 135] width 9 height 7
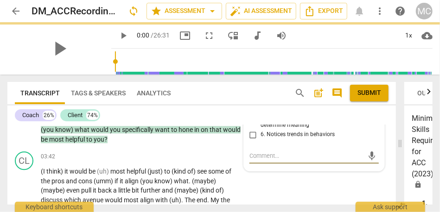
scroll to position [791, 0]
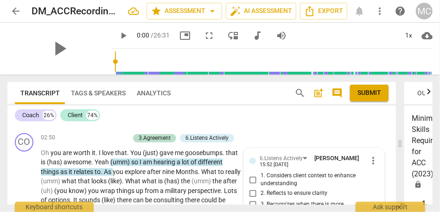
click at [369, 167] on span "more_vert" at bounding box center [373, 160] width 11 height 11
click at [381, 186] on li "Delete" at bounding box center [381, 188] width 32 height 18
